Goal: Task Accomplishment & Management: Manage account settings

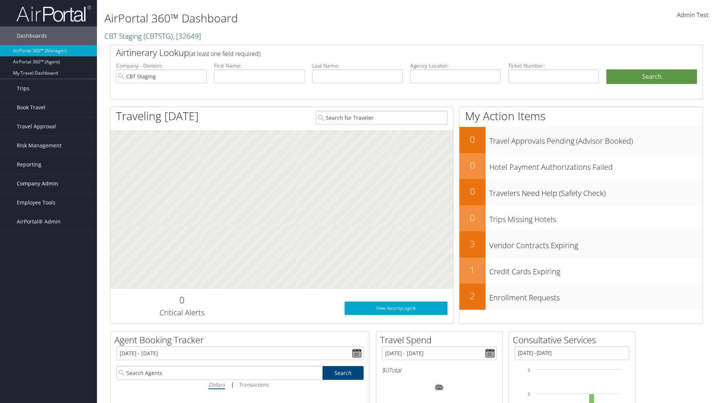
click at [48, 183] on span "Company Admin" at bounding box center [37, 183] width 41 height 19
click at [48, 271] on link "Travel Policy" at bounding box center [48, 276] width 97 height 11
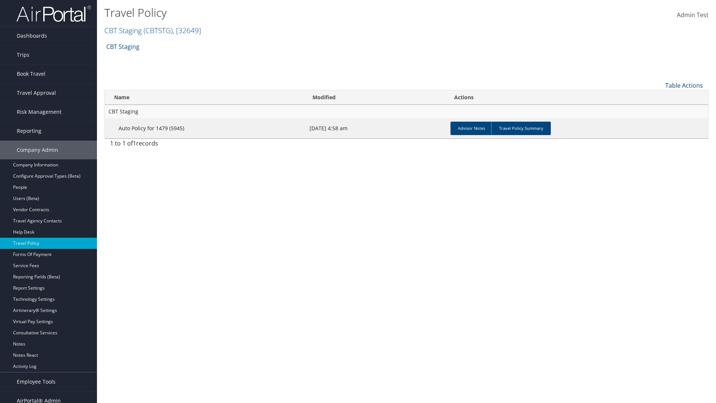
click at [684, 85] on link "Table Actions" at bounding box center [684, 85] width 38 height 8
click at [659, 97] on link "Add New Policy" at bounding box center [659, 97] width 98 height 13
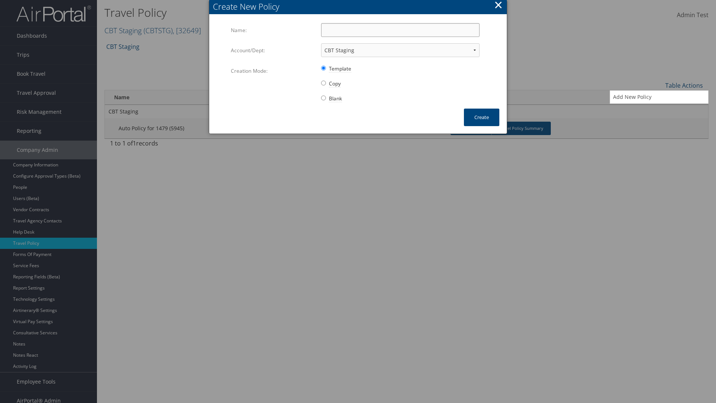
click at [400, 30] on input "Name:" at bounding box center [400, 30] width 158 height 14
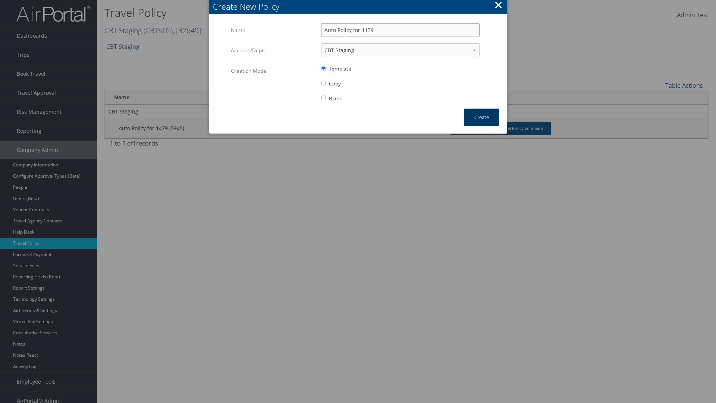
type input "Auto Policy for 1139"
click at [481, 117] on button "Create" at bounding box center [481, 117] width 35 height 18
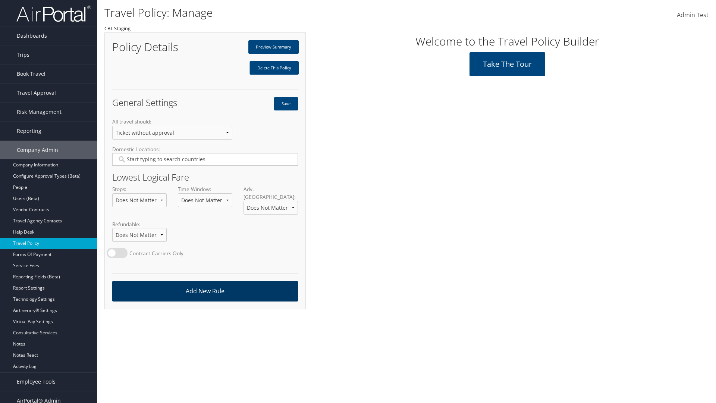
click at [205, 283] on link "Add New Rule" at bounding box center [205, 291] width 186 height 21
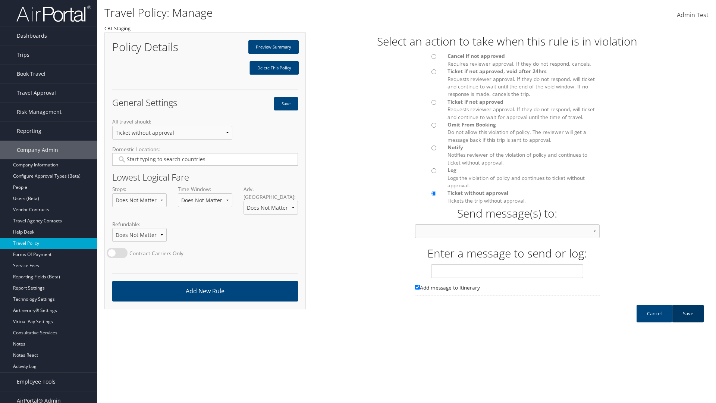
click at [687, 321] on link "Save" at bounding box center [688, 314] width 32 height 18
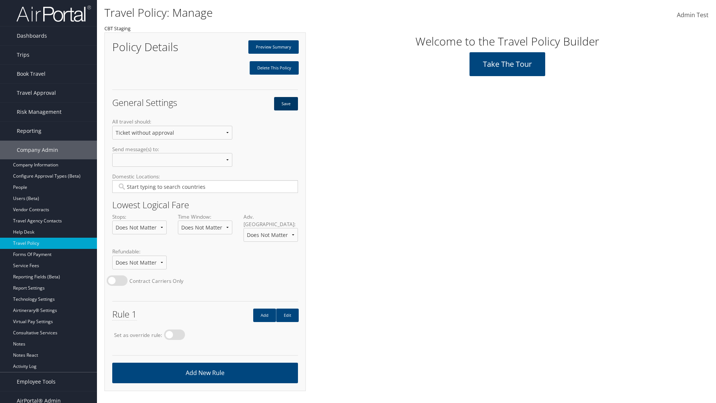
click at [286, 104] on button "Save" at bounding box center [286, 103] width 24 height 13
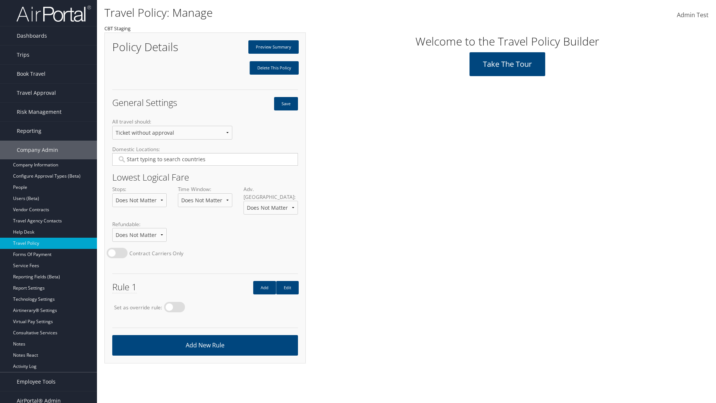
click at [177, 302] on label at bounding box center [174, 307] width 21 height 10
radio input "true"
click at [286, 104] on button "Save" at bounding box center [286, 103] width 24 height 13
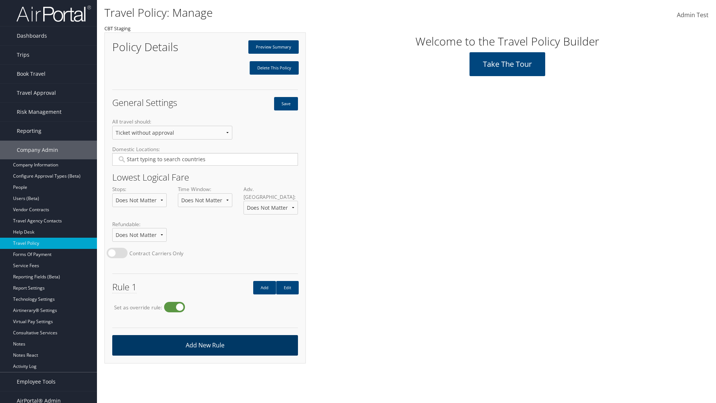
click at [205, 337] on link "Add New Rule" at bounding box center [205, 345] width 186 height 21
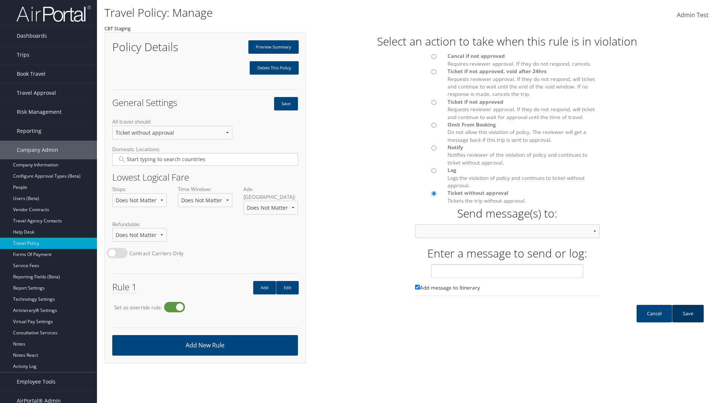
click at [687, 321] on link "Save" at bounding box center [688, 314] width 32 height 18
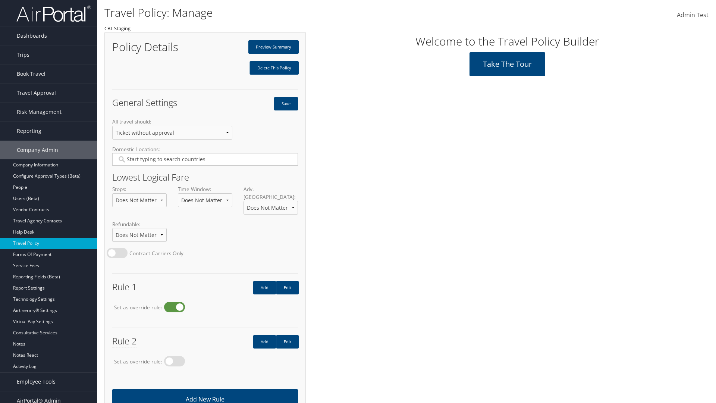
click at [177, 302] on label at bounding box center [174, 307] width 21 height 10
radio input "false"
click at [286, 104] on button "Save" at bounding box center [286, 103] width 24 height 13
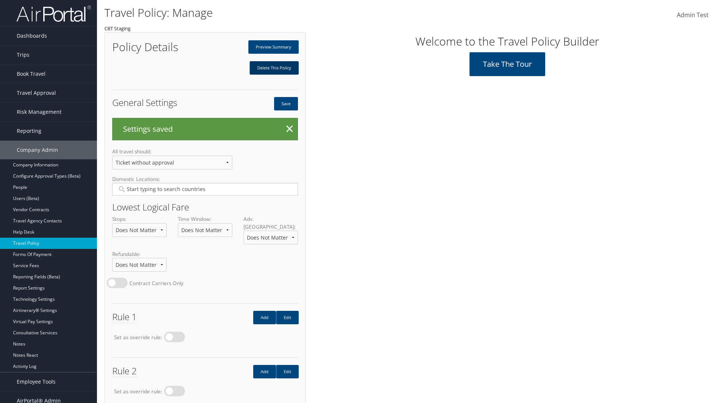
click at [274, 68] on link "Delete This Policy" at bounding box center [273, 67] width 49 height 13
click at [0, 0] on input "Type YES to continue:" at bounding box center [0, 0] width 0 height 0
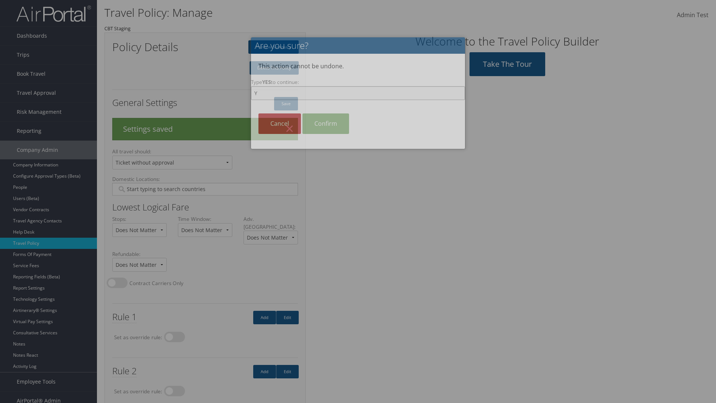
scroll to position [44, 0]
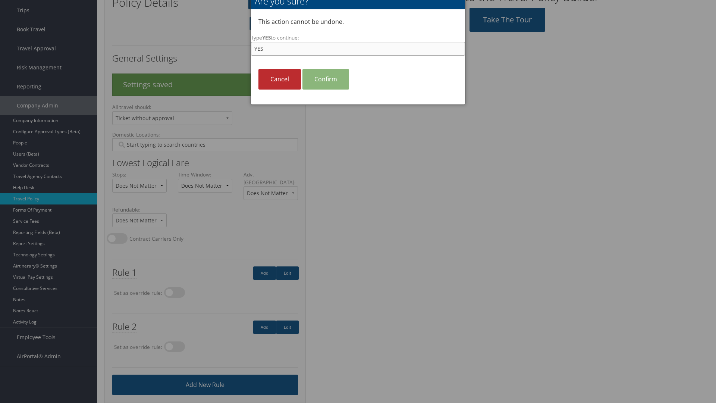
type input "YES"
click at [325, 79] on link "Confirm" at bounding box center [325, 79] width 47 height 21
